Goal: Obtain resource: Download file/media

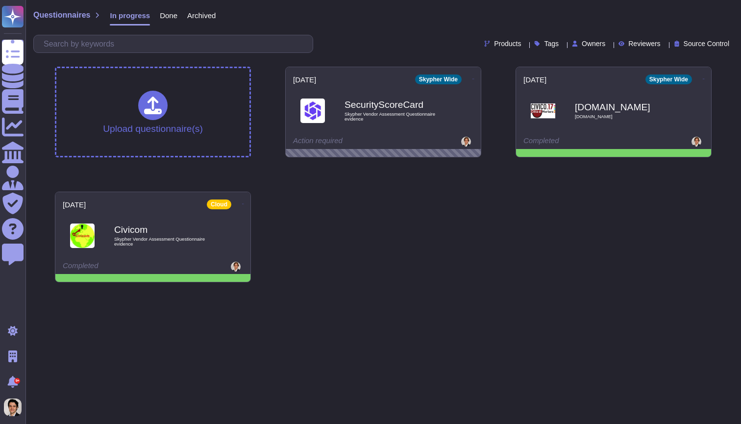
click at [358, 119] on span "Skypher Vendor Assessment Questionnaire evidence" at bounding box center [394, 116] width 98 height 9
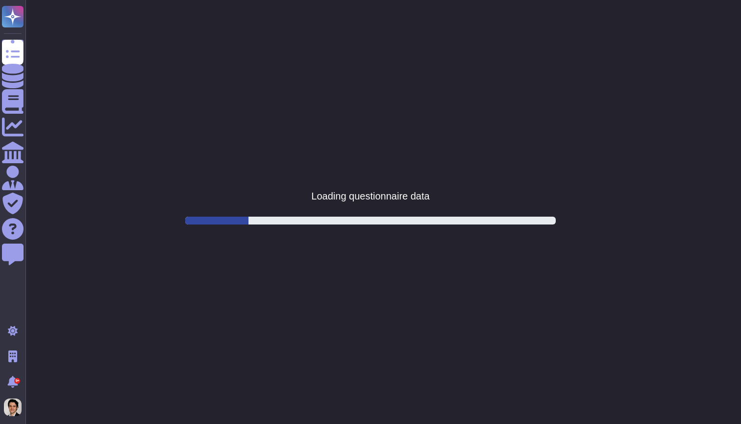
click at [482, 0] on html "Questionnaires Knowledge Base Documents Analytics CAIQ / SIG Admin Trust Center…" at bounding box center [370, 0] width 741 height 0
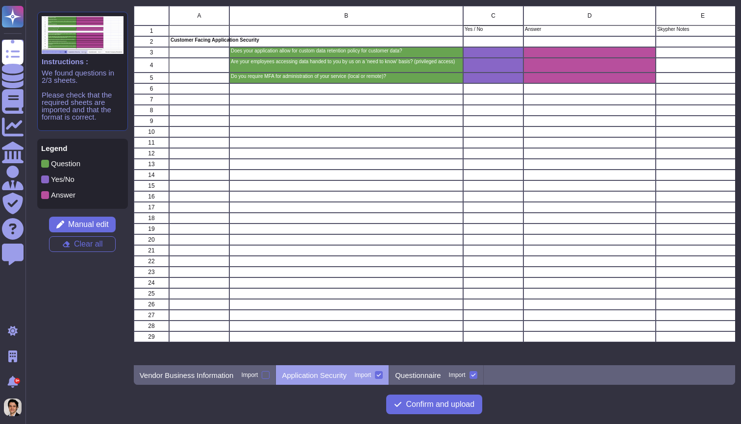
scroll to position [359, 602]
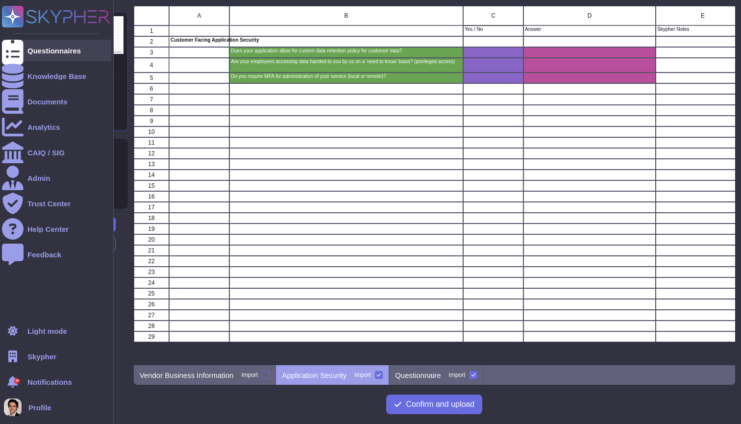
click at [37, 55] on div "Questionnaires" at bounding box center [56, 51] width 109 height 22
